Goal: Task Accomplishment & Management: Complete application form

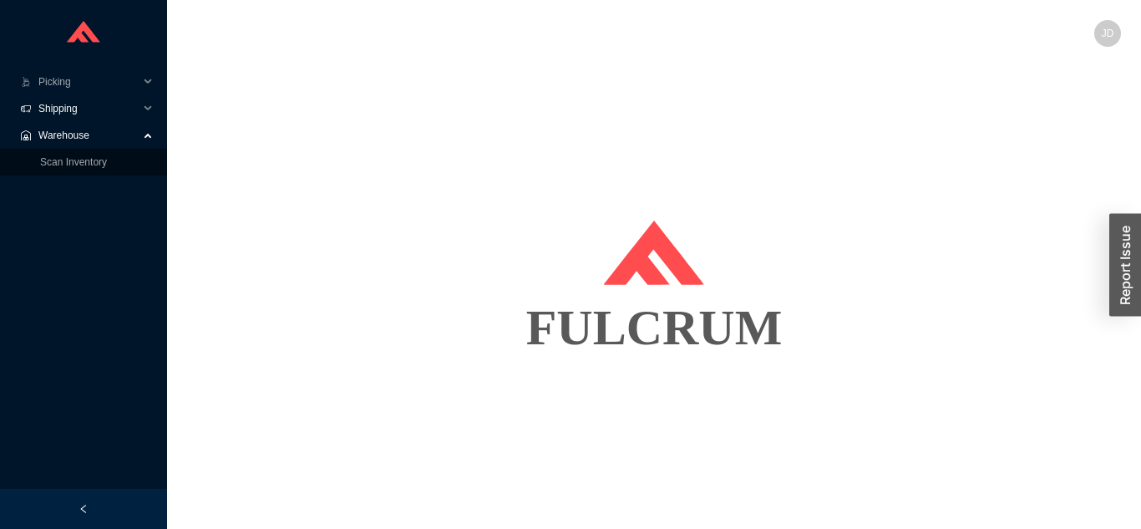
click at [99, 108] on span "Shipping" at bounding box center [88, 108] width 100 height 27
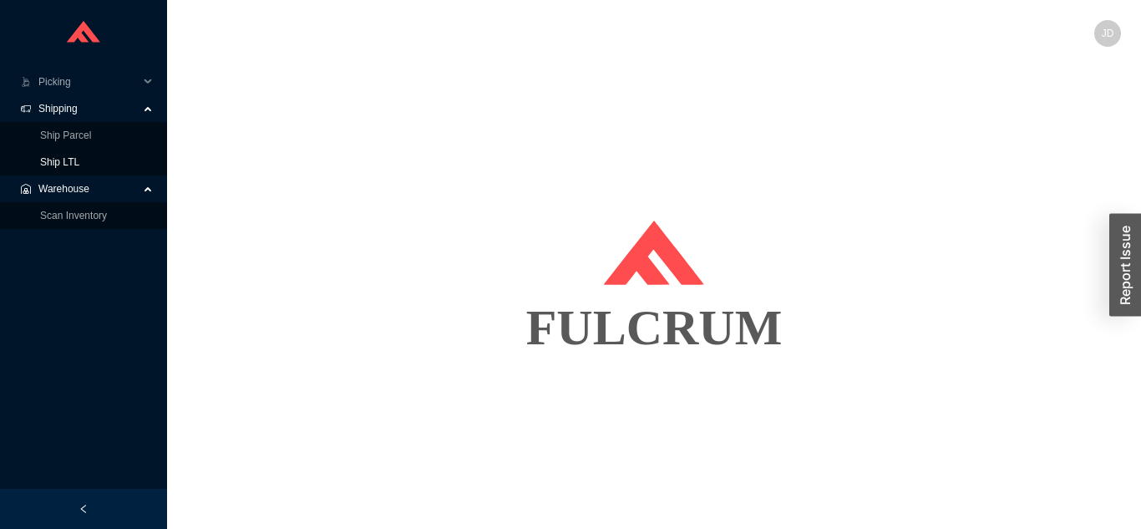
click at [79, 166] on link "Ship LTL" at bounding box center [59, 162] width 39 height 12
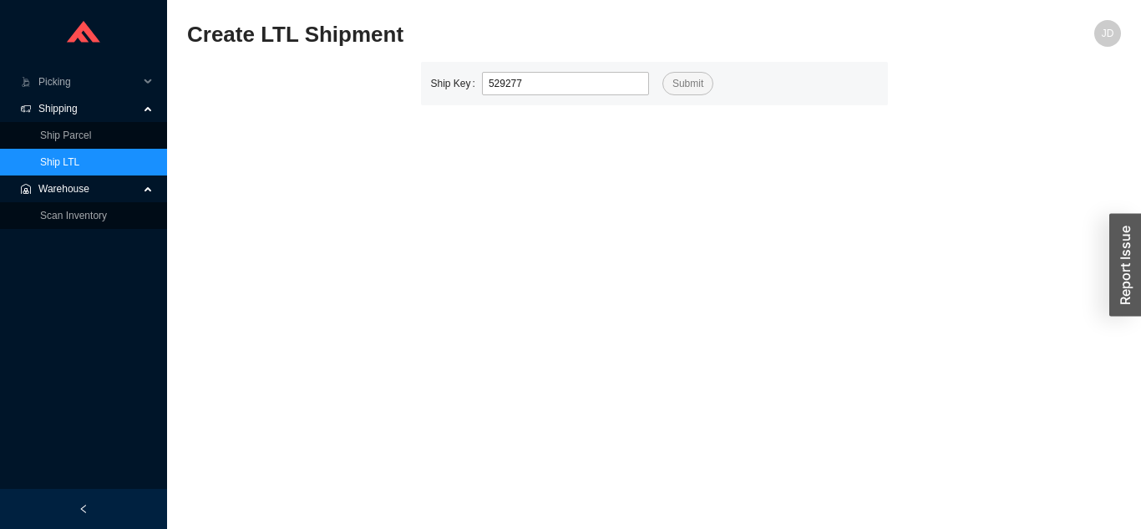
type input "529277"
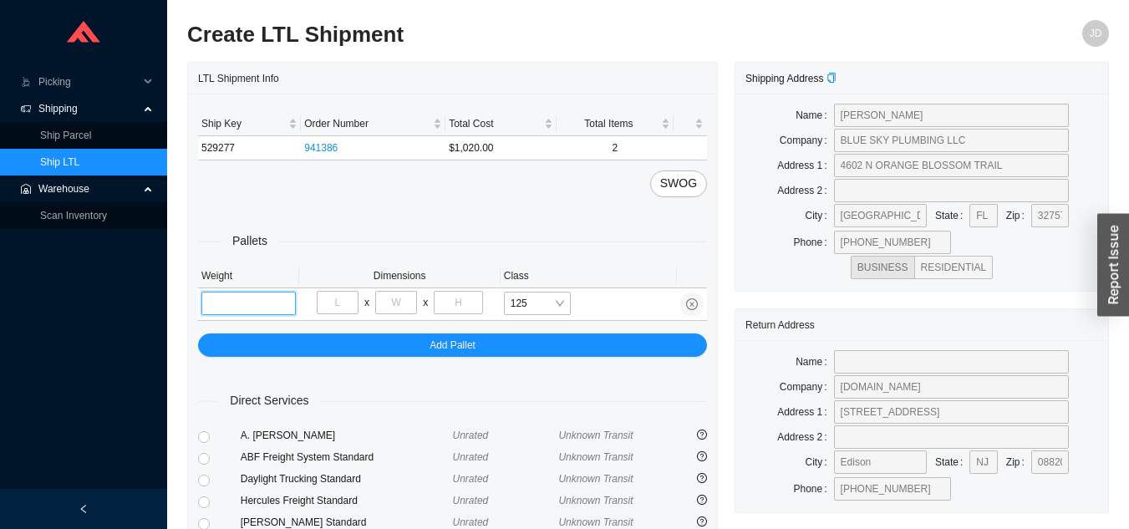
click at [242, 297] on input "tel" at bounding box center [248, 303] width 94 height 23
type input "170"
click at [336, 304] on input "tel" at bounding box center [338, 302] width 42 height 23
click at [408, 295] on input "tel" at bounding box center [396, 302] width 42 height 23
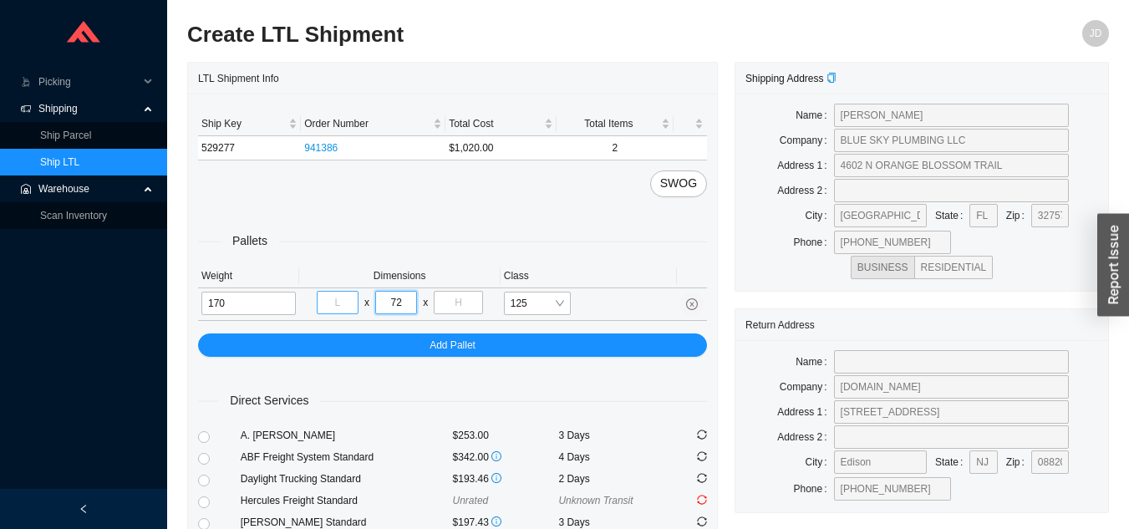
type input "72"
click at [329, 299] on input "tel" at bounding box center [338, 302] width 42 height 23
type input "40"
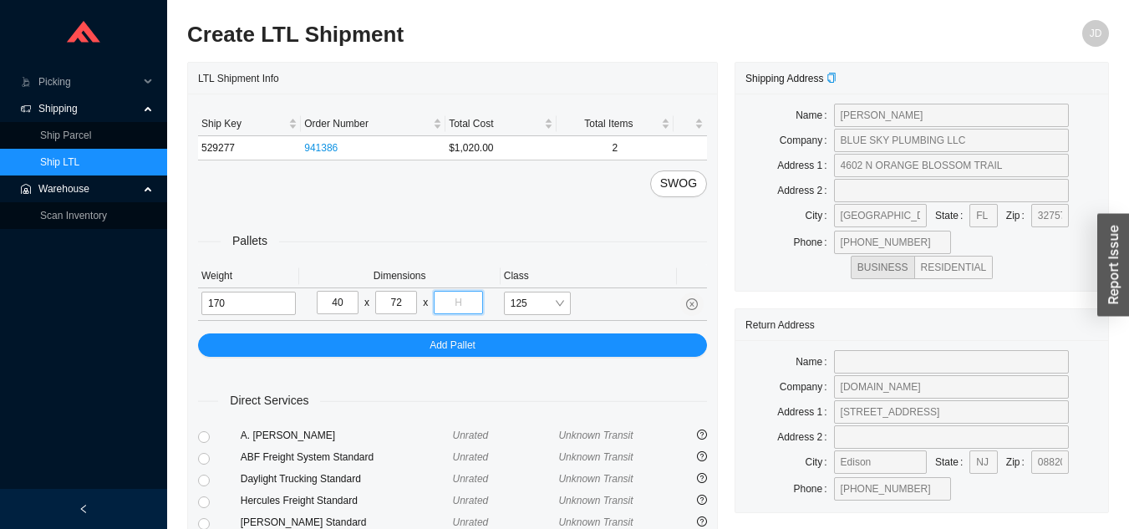
click at [452, 305] on input "tel" at bounding box center [458, 302] width 48 height 23
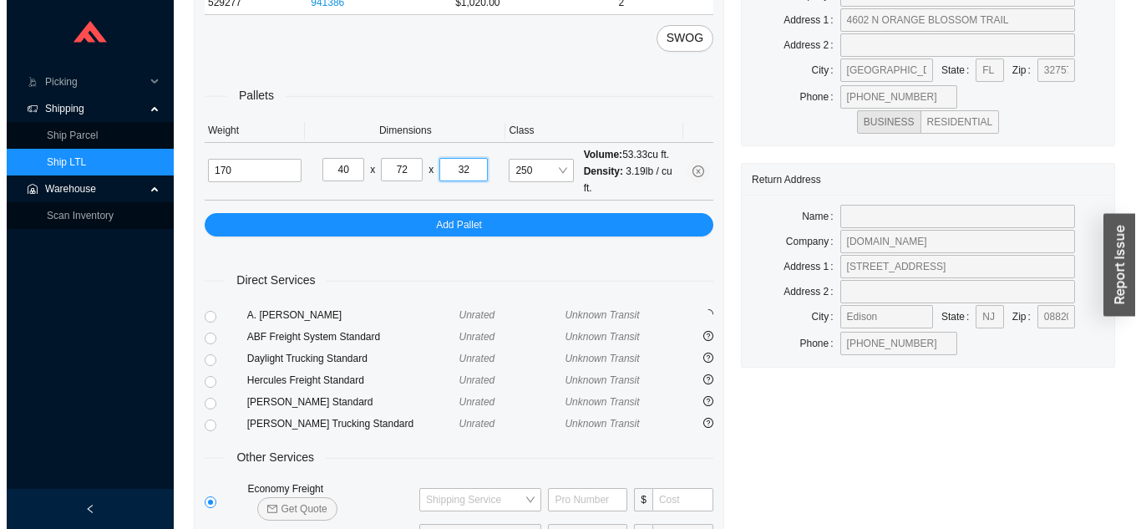
scroll to position [203, 0]
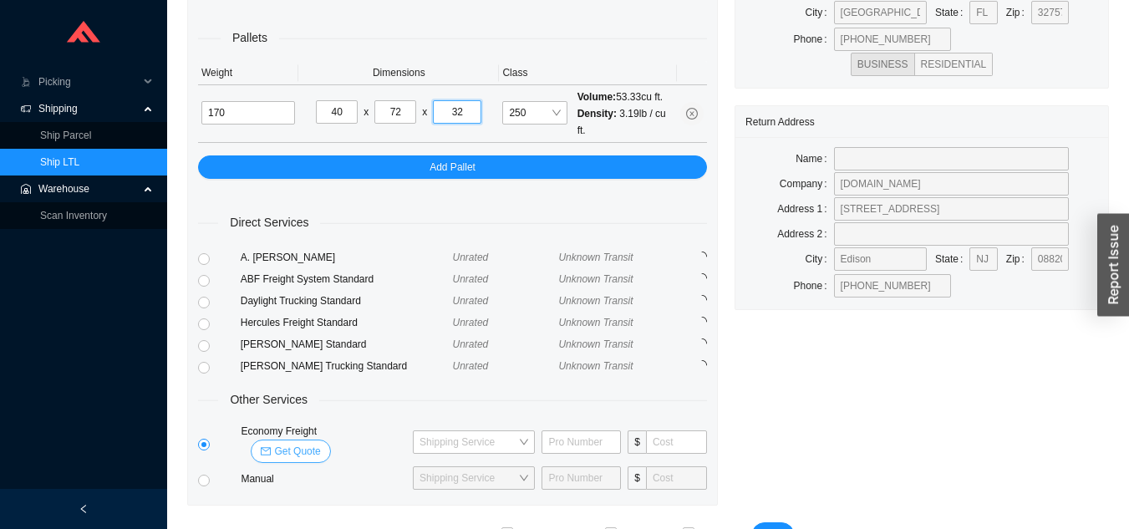
type input "32"
click at [320, 443] on span "Get Quote" at bounding box center [297, 451] width 46 height 17
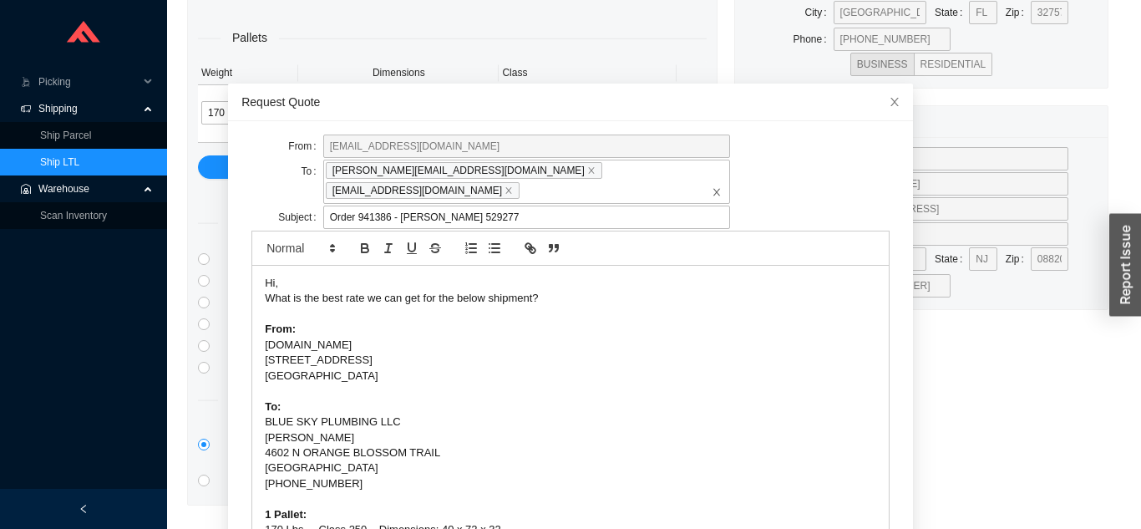
scroll to position [44, 0]
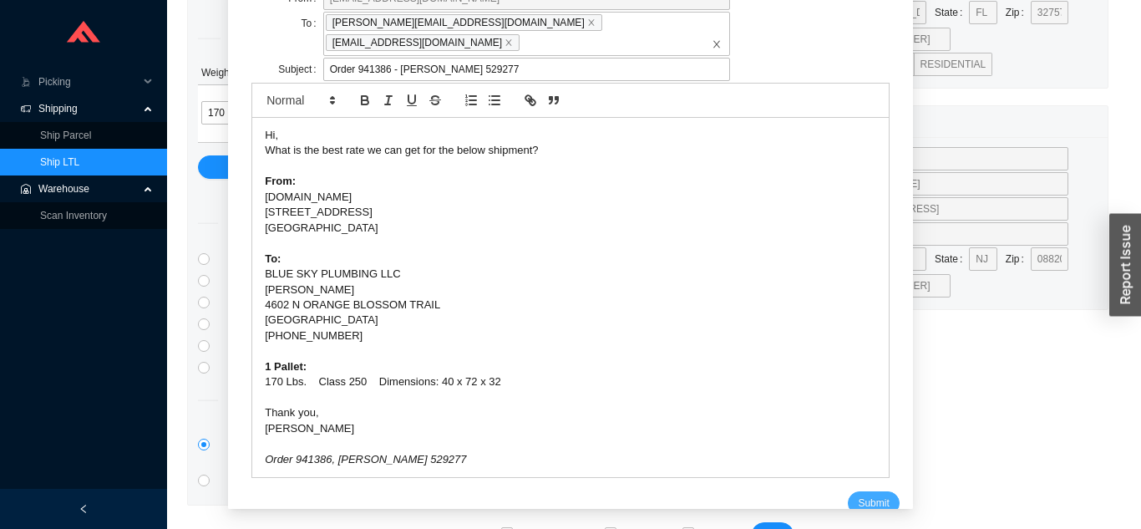
click at [858, 495] on span "Submit" at bounding box center [873, 503] width 31 height 17
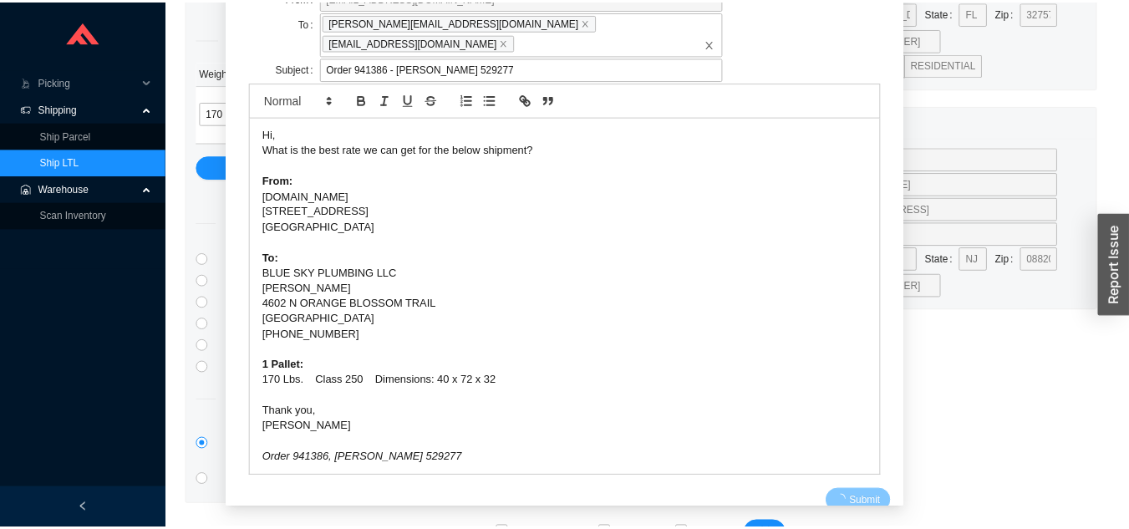
scroll to position [20, 0]
